Goal: Task Accomplishment & Management: Manage account settings

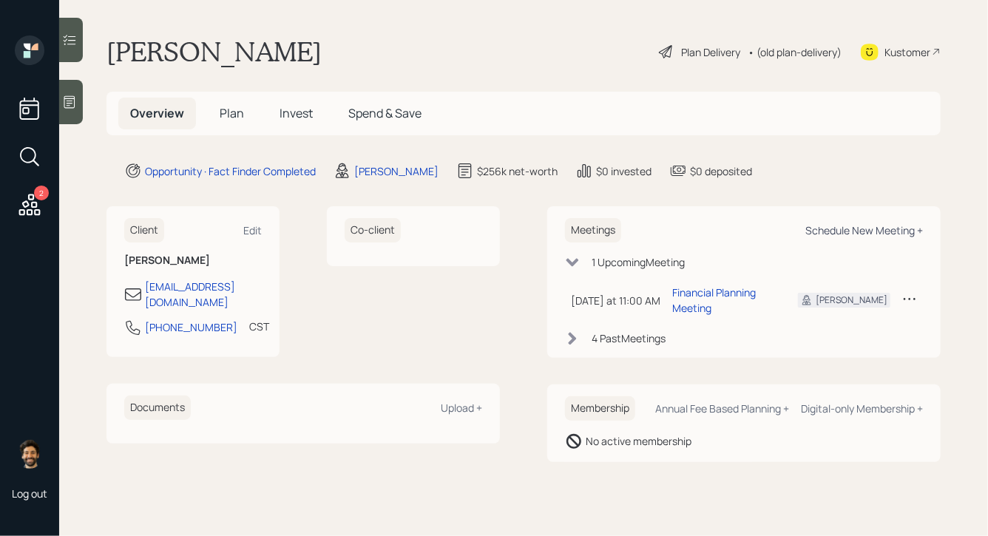
click at [838, 232] on div "Schedule New Meeting +" at bounding box center [864, 230] width 118 height 14
select select "f14b762f-c7c2-4b89-9227-8fa891345eea"
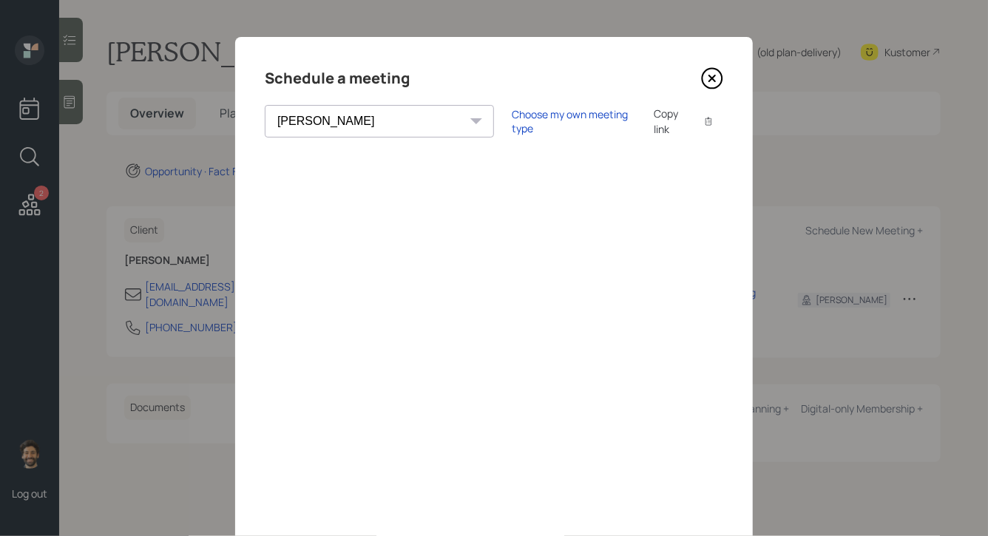
click at [711, 86] on icon at bounding box center [712, 78] width 22 height 22
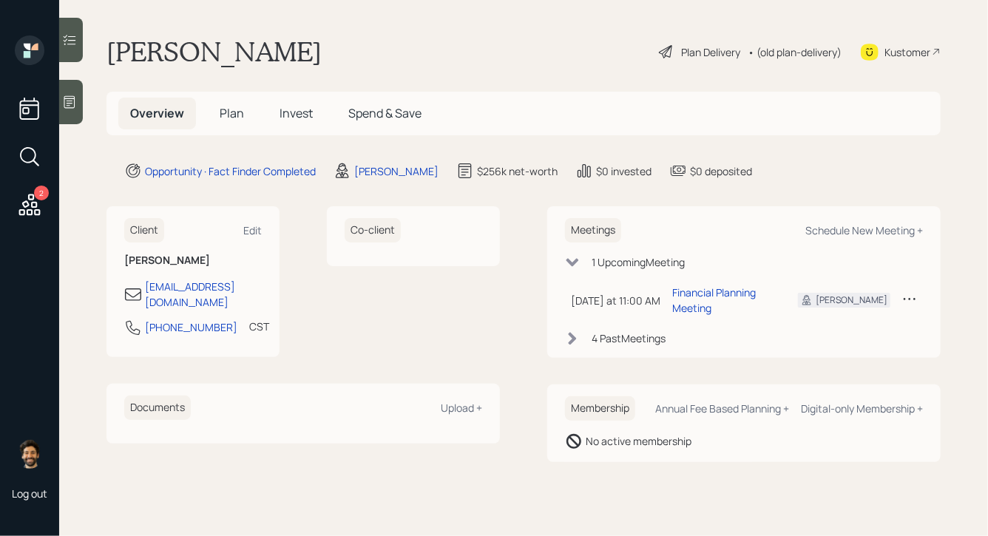
click at [249, 113] on h5 "Plan" at bounding box center [232, 114] width 48 height 32
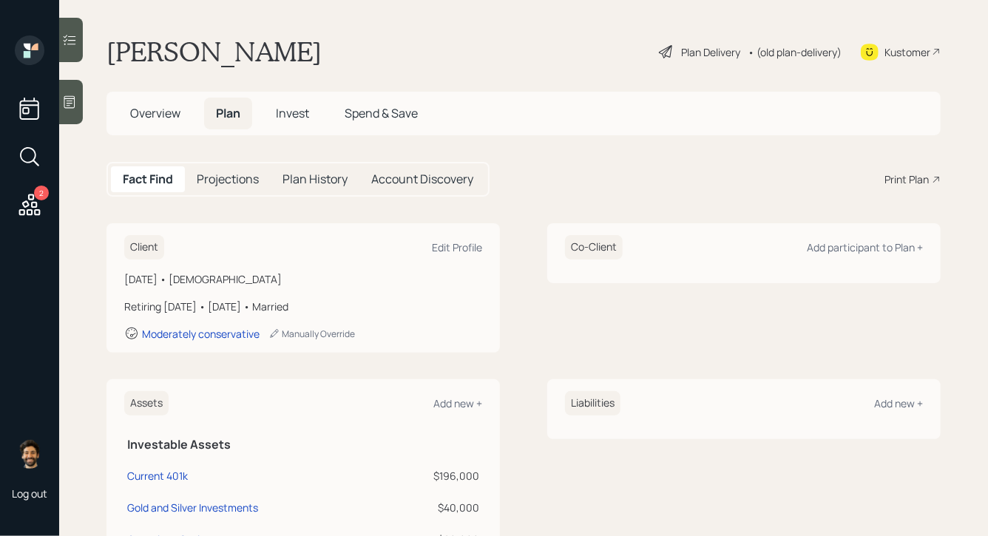
click at [904, 179] on div "Print Plan" at bounding box center [906, 180] width 44 height 16
click at [901, 48] on div "Kustomer" at bounding box center [907, 52] width 46 height 16
click at [173, 110] on span "Overview" at bounding box center [155, 113] width 50 height 16
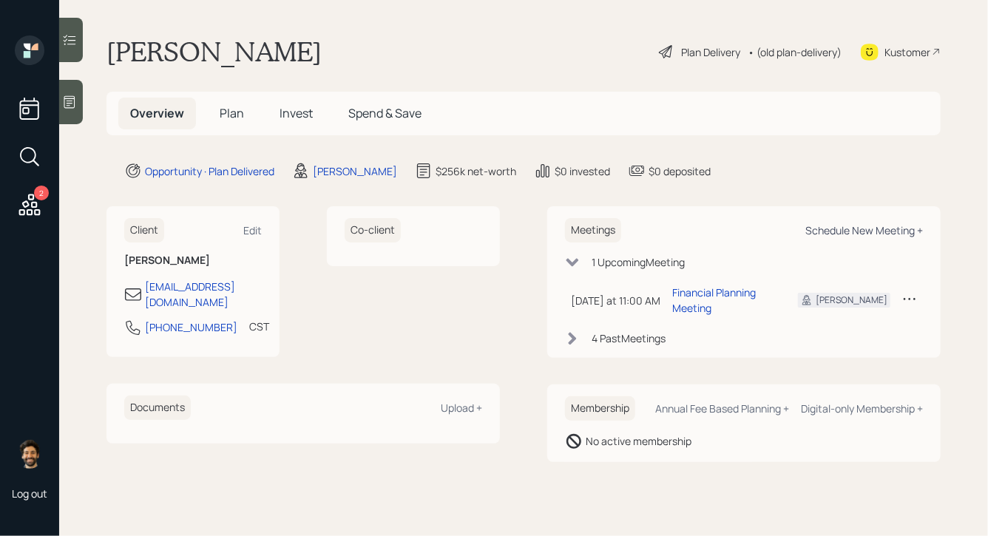
click at [871, 226] on div "Schedule New Meeting +" at bounding box center [864, 230] width 118 height 14
select select "f14b762f-c7c2-4b89-9227-8fa891345eea"
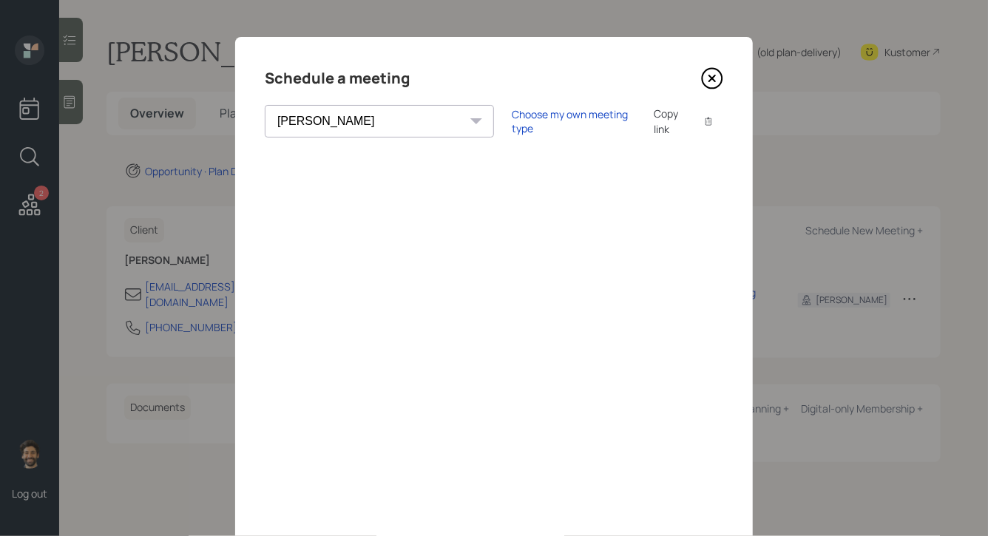
click at [711, 76] on icon at bounding box center [712, 78] width 6 height 6
